Goal: Complete application form

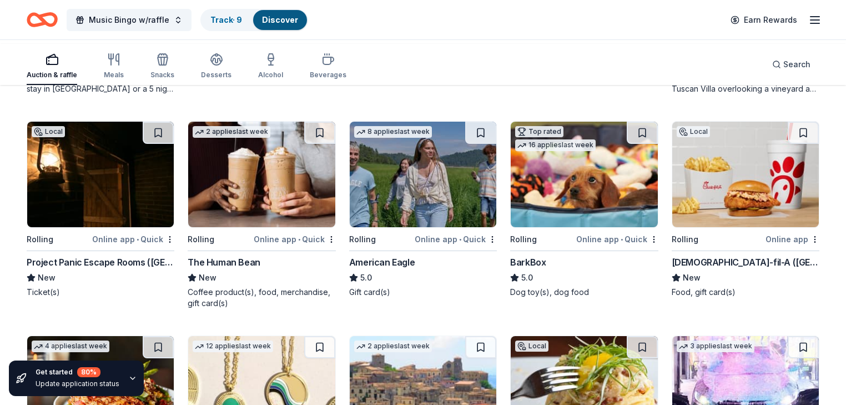
scroll to position [929, 0]
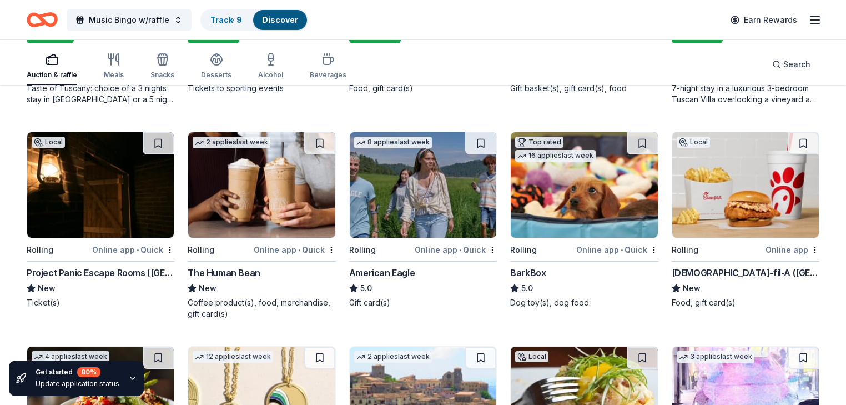
click at [451, 42] on div "Online app" at bounding box center [470, 35] width 54 height 14
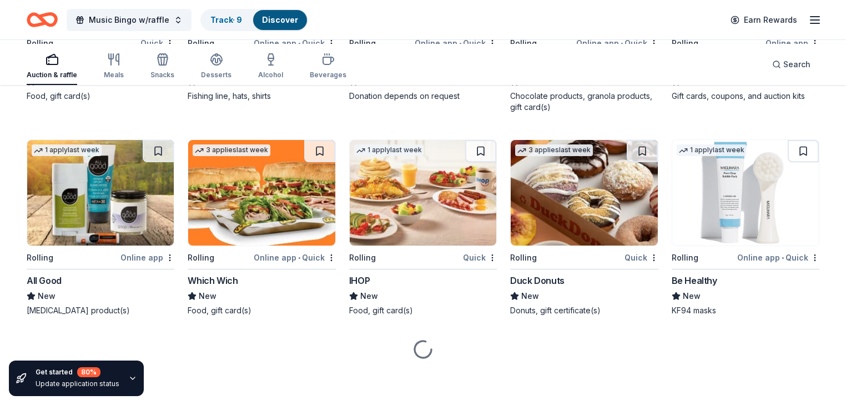
scroll to position [6754, 0]
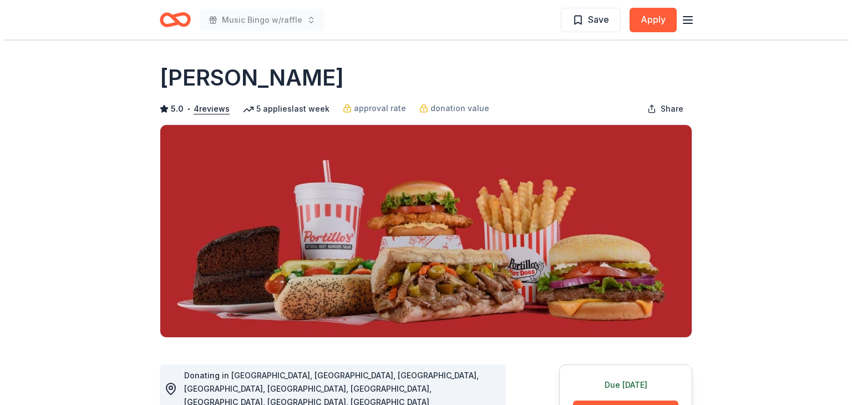
scroll to position [222, 0]
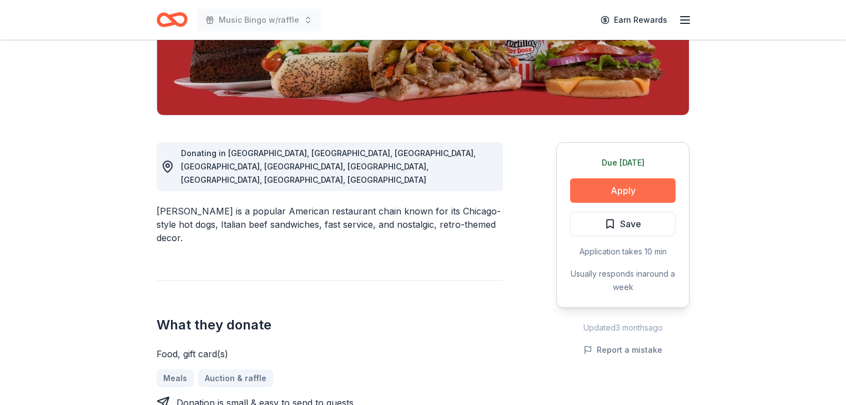
click at [598, 203] on button "Apply" at bounding box center [622, 190] width 105 height 24
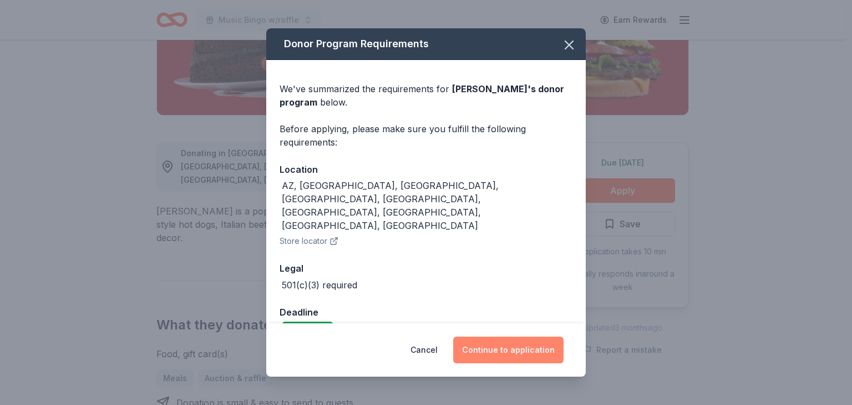
click at [537, 341] on button "Continue to application" at bounding box center [508, 349] width 110 height 27
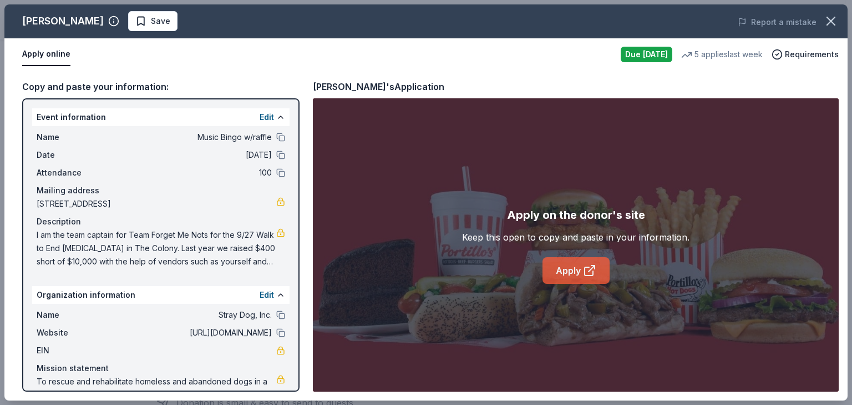
click at [565, 284] on link "Apply" at bounding box center [576, 270] width 67 height 27
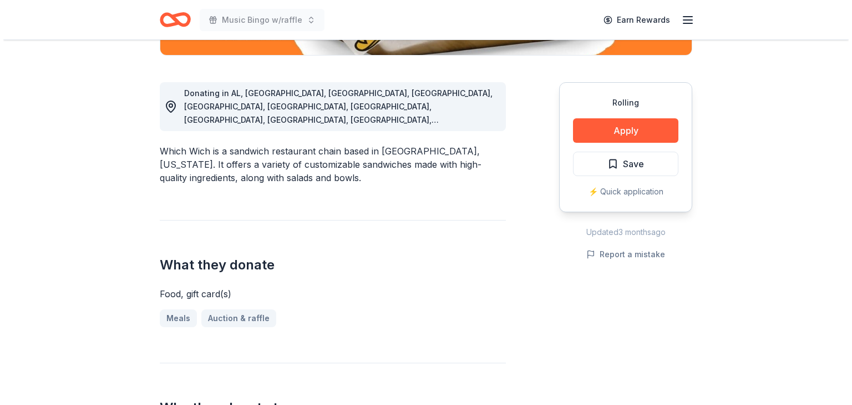
scroll to position [266, 0]
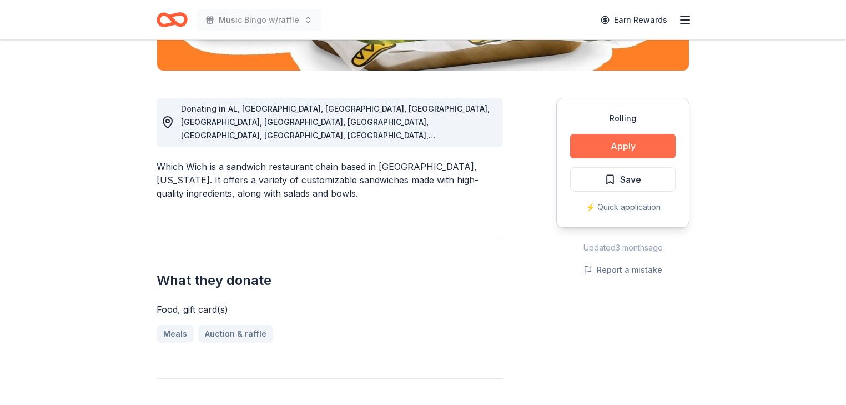
click at [599, 158] on button "Apply" at bounding box center [622, 146] width 105 height 24
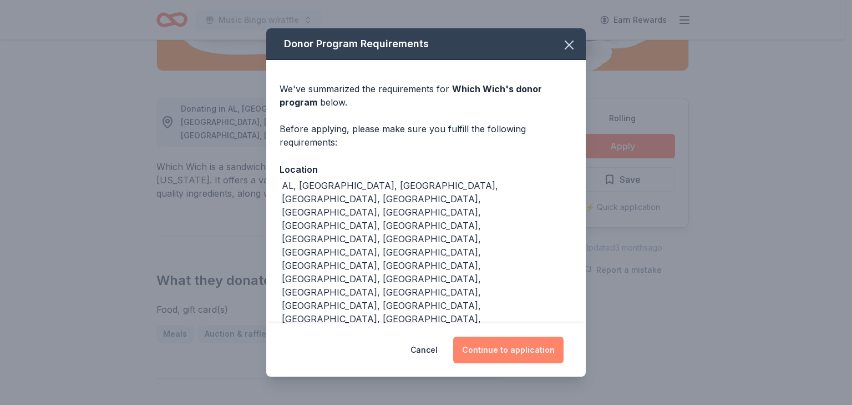
click at [530, 337] on button "Continue to application" at bounding box center [508, 349] width 110 height 27
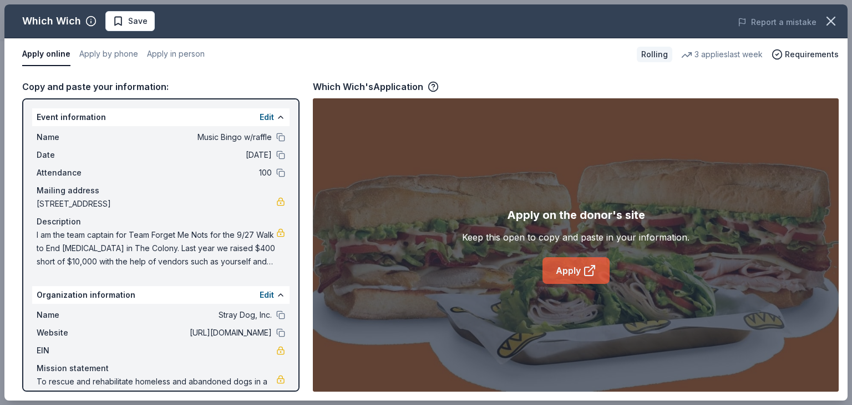
click at [568, 284] on link "Apply" at bounding box center [576, 270] width 67 height 27
